Goal: Navigation & Orientation: Locate item on page

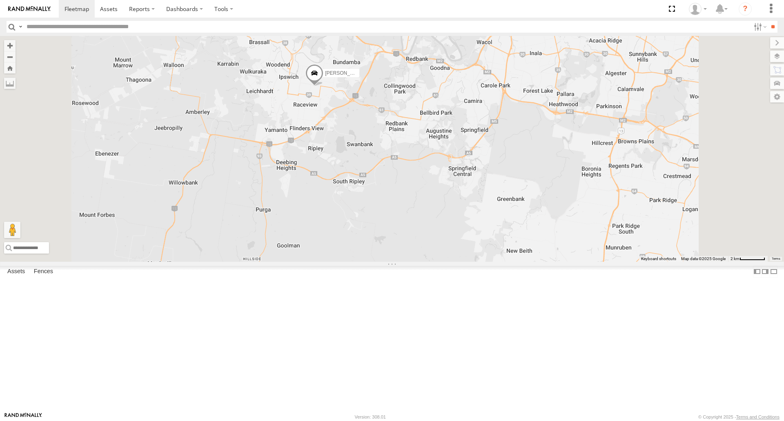
click at [323, 87] on span at bounding box center [314, 76] width 18 height 22
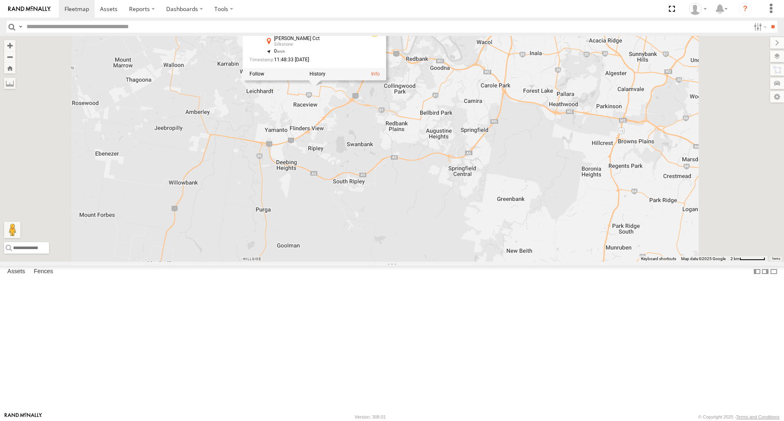
drag, startPoint x: 692, startPoint y: 286, endPoint x: 591, endPoint y: 268, distance: 103.2
click at [692, 261] on div "[PERSON_NAME] - 571IW2 [PERSON_NAME] - 347FB3 [PERSON_NAME] - 364JK9 [PERSON_NA…" at bounding box center [392, 148] width 784 height 225
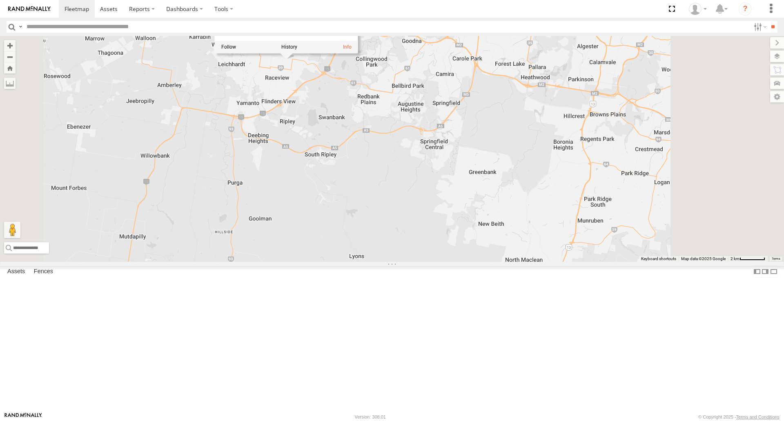
drag, startPoint x: 732, startPoint y: 322, endPoint x: 671, endPoint y: 292, distance: 67.9
click at [671, 261] on div "[PERSON_NAME] - 571IW2 [PERSON_NAME] - 347FB3 [PERSON_NAME] - 364JK9 [PERSON_NA…" at bounding box center [392, 148] width 784 height 225
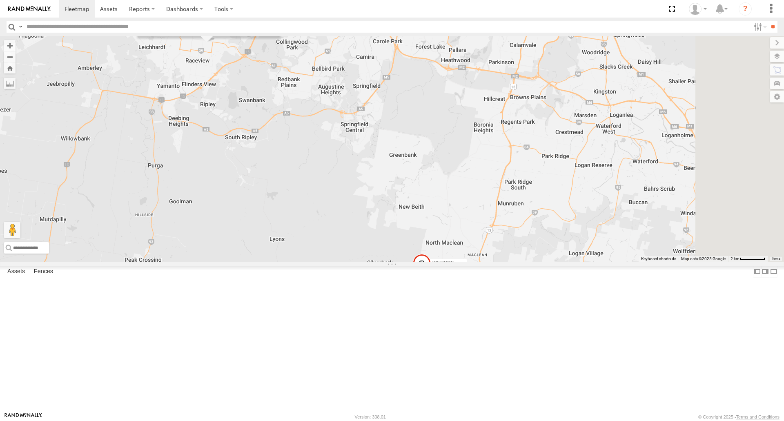
drag, startPoint x: 635, startPoint y: 328, endPoint x: 621, endPoint y: 326, distance: 14.4
click at [621, 261] on div "[PERSON_NAME] - 571IW2 [PERSON_NAME] - 347FB3 [PERSON_NAME] - 364JK9 [PERSON_NA…" at bounding box center [392, 148] width 784 height 225
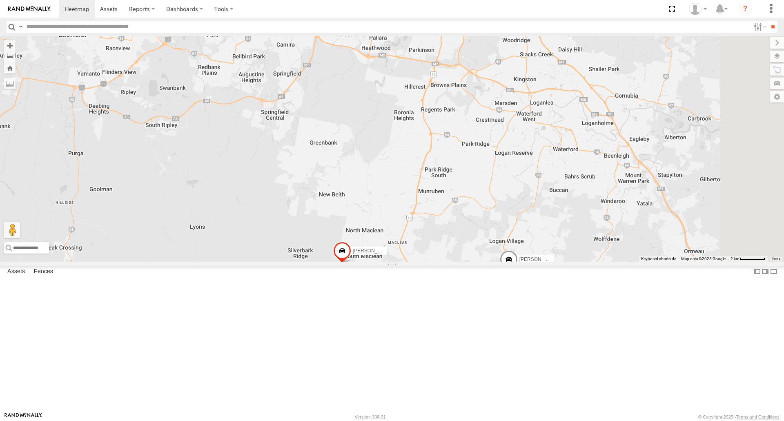
click at [518, 273] on span at bounding box center [509, 262] width 18 height 22
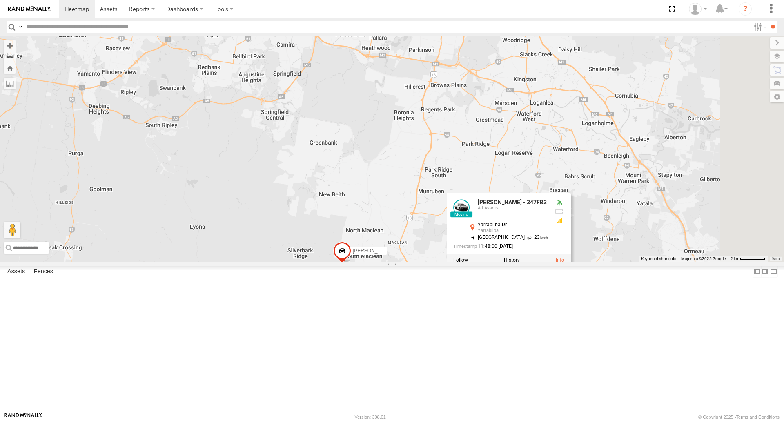
click at [674, 261] on div "[PERSON_NAME] - 571IW2 [PERSON_NAME] - 347FB3 [PERSON_NAME] - 364JK9 [PERSON_NA…" at bounding box center [392, 148] width 784 height 225
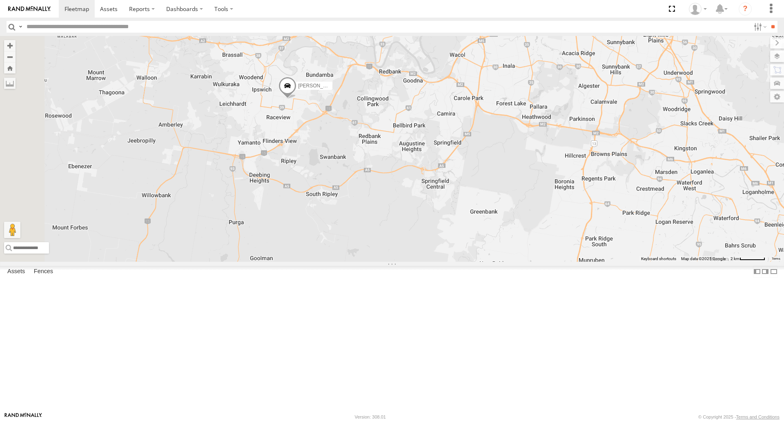
drag, startPoint x: 347, startPoint y: 69, endPoint x: 551, endPoint y: 156, distance: 222.1
click at [551, 156] on div "[PERSON_NAME] B - Corolla [PERSON_NAME] - 347FB3 [PERSON_NAME] 366JK9 - Corolla…" at bounding box center [392, 148] width 784 height 225
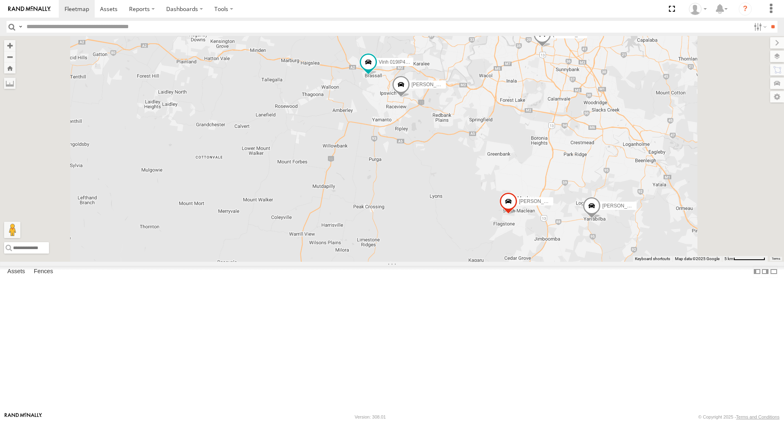
click at [582, 163] on div "[PERSON_NAME] B - Corolla [PERSON_NAME] - 347FB3 [PERSON_NAME] 366JK9 - Corolla…" at bounding box center [392, 148] width 784 height 225
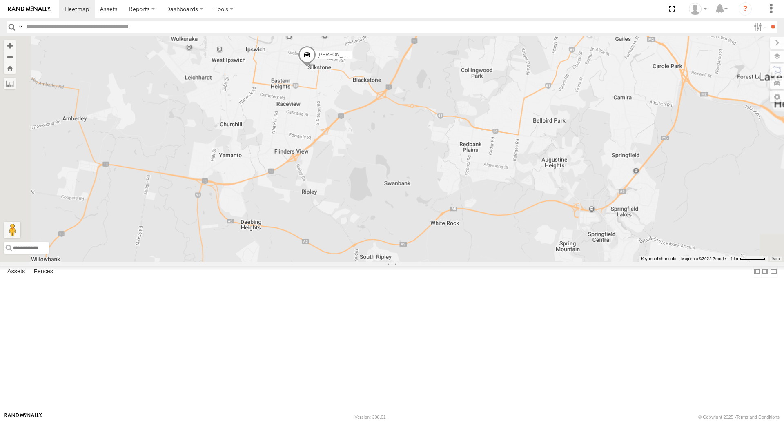
drag, startPoint x: 402, startPoint y: 124, endPoint x: 416, endPoint y: 152, distance: 31.4
click at [416, 151] on div "[PERSON_NAME] B - Corolla [PERSON_NAME] - 347FB3 [PERSON_NAME] 366JK9 - Corolla…" at bounding box center [392, 148] width 784 height 225
